Goal: Transaction & Acquisition: Obtain resource

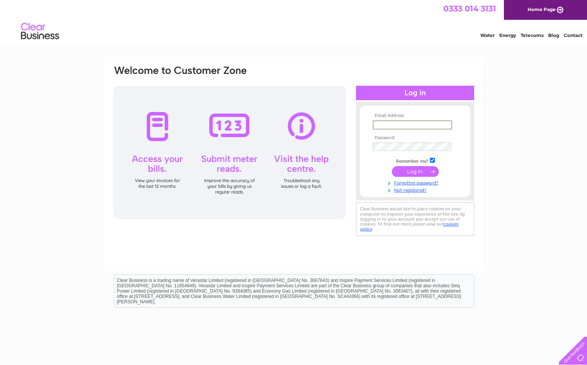
click at [382, 121] on input "text" at bounding box center [412, 124] width 79 height 9
type input "kirsty@mcelhinneyandco.co.uk"
click at [392, 166] on input "submit" at bounding box center [415, 171] width 47 height 11
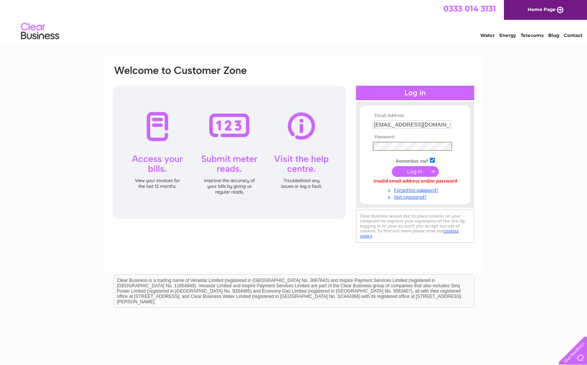
click at [392, 166] on input "submit" at bounding box center [415, 171] width 47 height 11
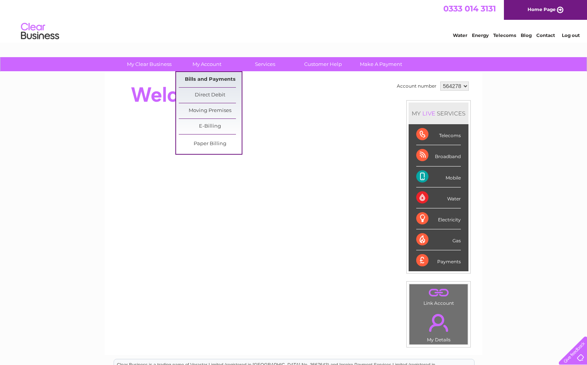
click at [209, 77] on link "Bills and Payments" at bounding box center [210, 79] width 63 height 15
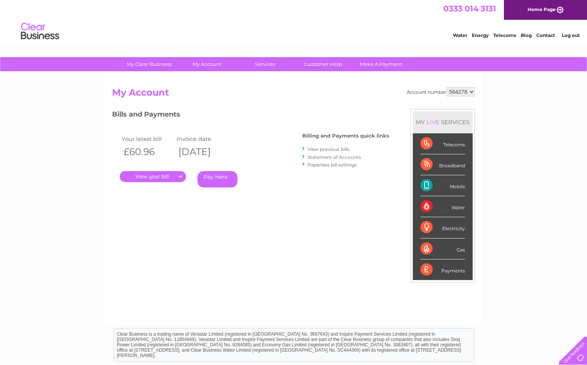
click at [159, 173] on link "." at bounding box center [153, 176] width 66 height 11
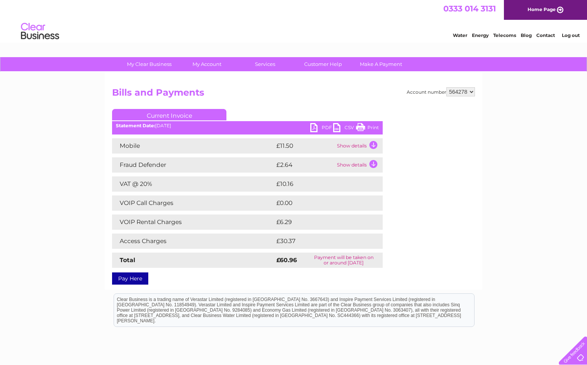
click at [321, 125] on link "PDF" at bounding box center [321, 128] width 23 height 11
click at [572, 35] on link "Log out" at bounding box center [571, 35] width 18 height 6
